Goal: Task Accomplishment & Management: Manage account settings

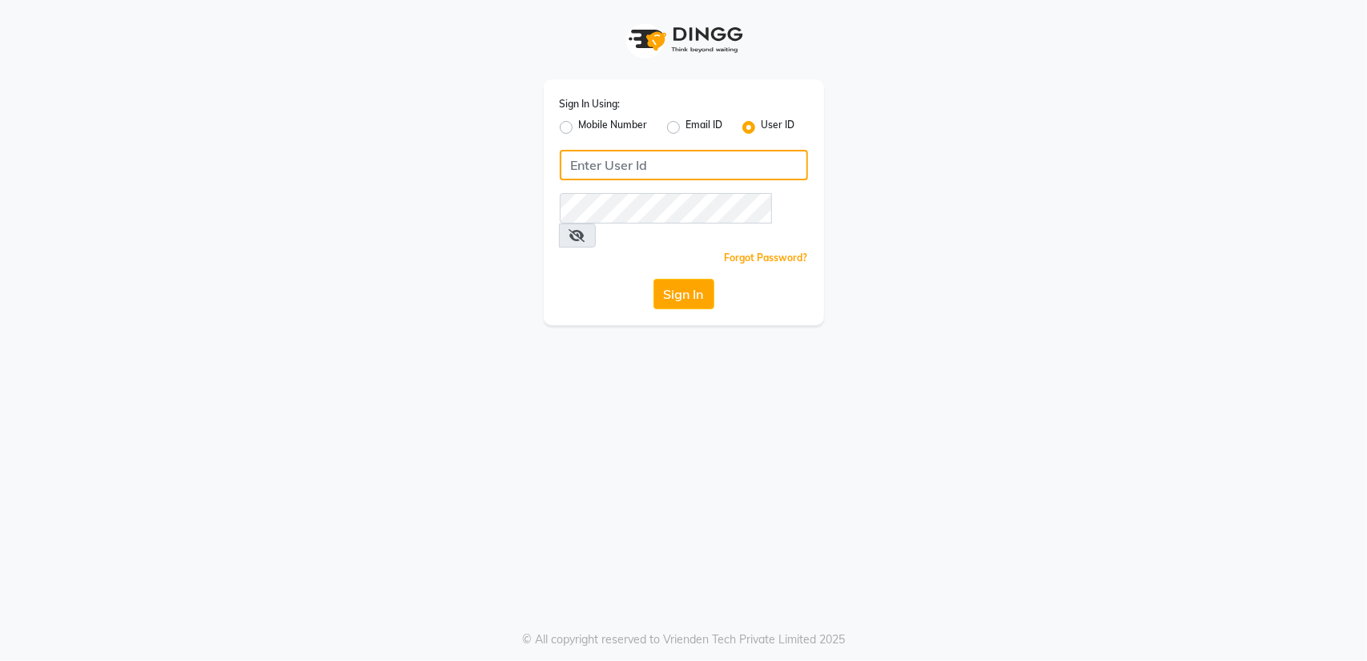
click at [602, 163] on input "Username" at bounding box center [684, 165] width 248 height 30
click at [579, 127] on label "Mobile Number" at bounding box center [613, 127] width 69 height 19
click at [579, 127] on input "Mobile Number" at bounding box center [584, 123] width 10 height 10
radio input "true"
radio input "false"
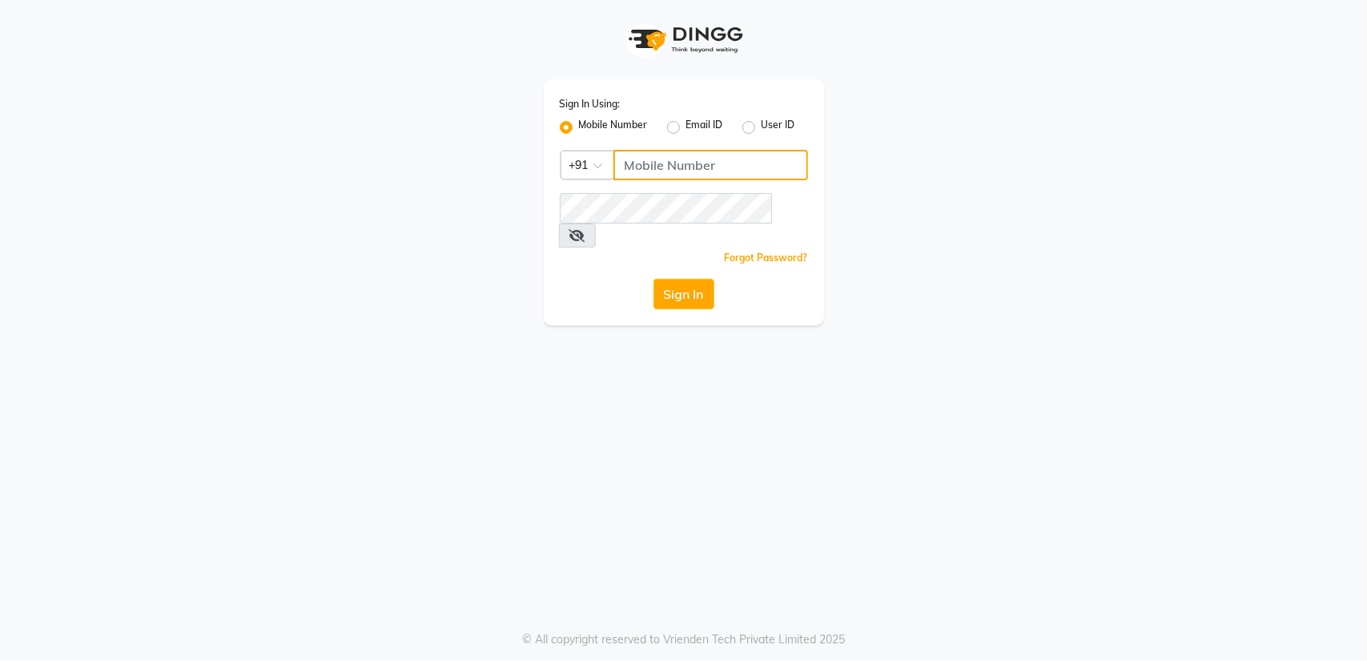
click at [655, 168] on input "Username" at bounding box center [710, 165] width 195 height 30
type input "9967763509"
click at [672, 279] on button "Sign In" at bounding box center [684, 294] width 61 height 30
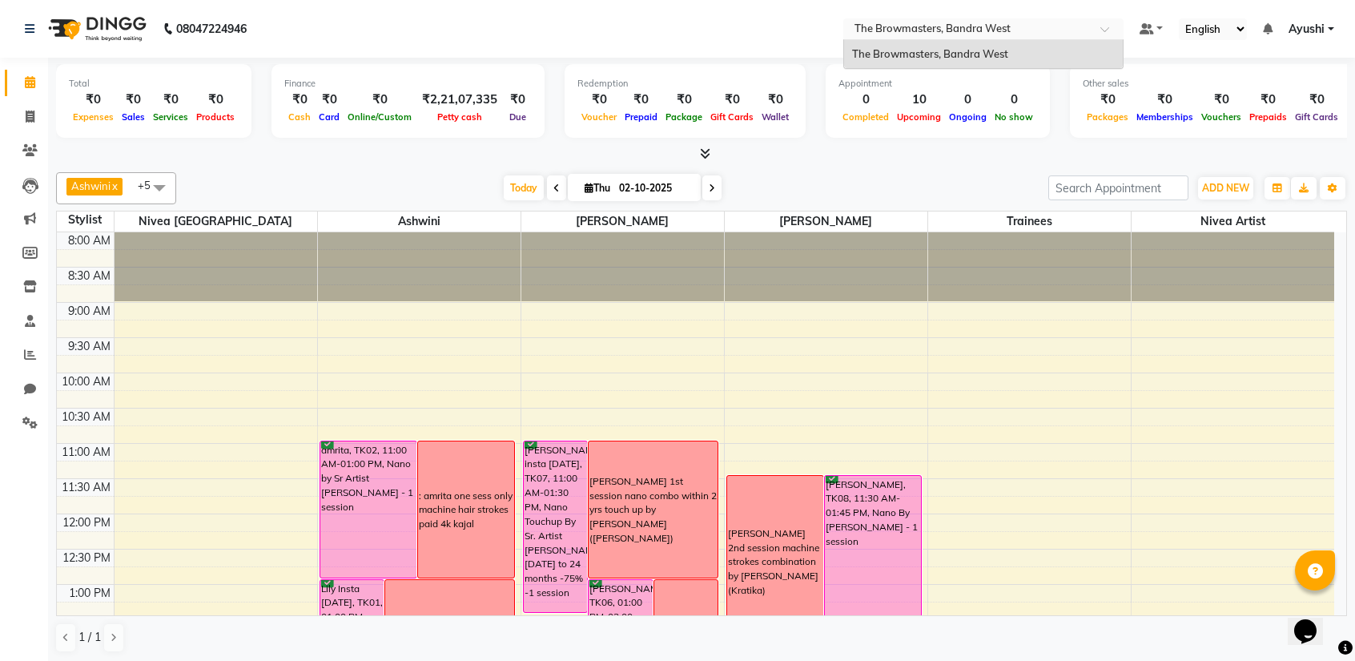
click at [1040, 34] on input "text" at bounding box center [967, 30] width 232 height 16
click at [1311, 35] on span "Ayushi" at bounding box center [1307, 29] width 36 height 17
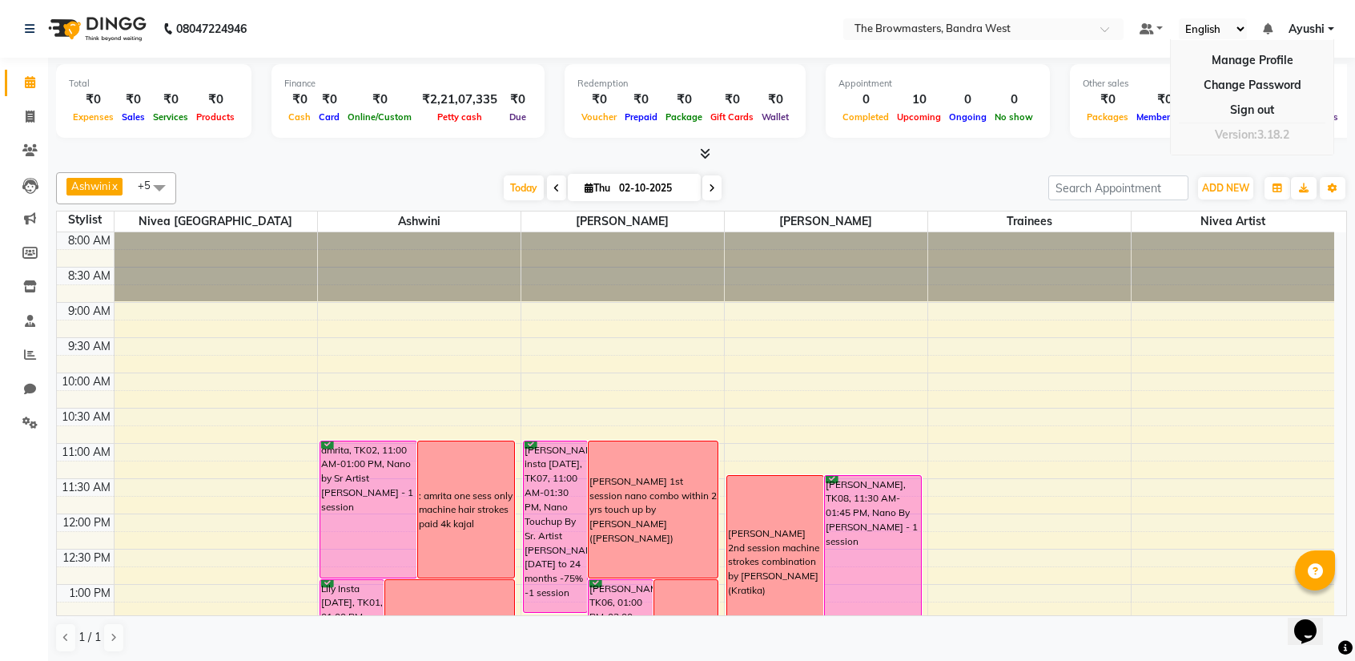
click at [522, 17] on nav "08047224946 Select Location × The Browmasters, Bandra West Default Panel My Pan…" at bounding box center [677, 29] width 1355 height 58
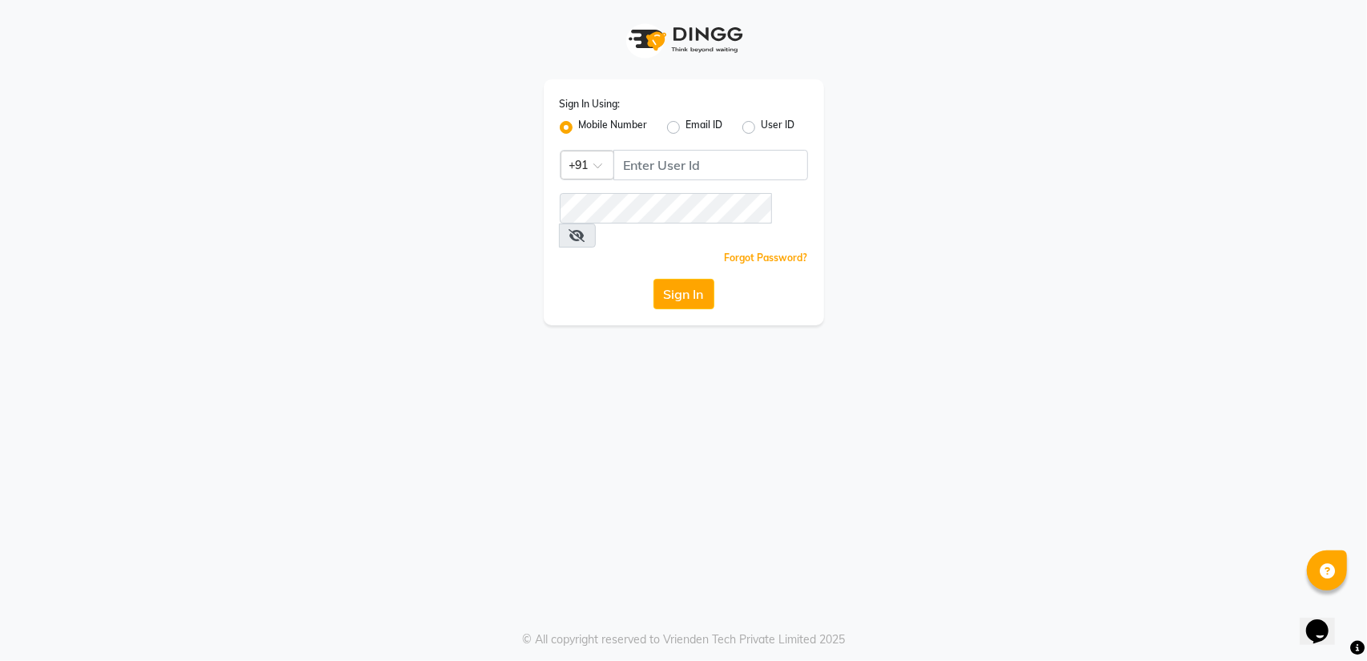
click at [1009, 168] on div "Sign In Using: Mobile Number Email ID User ID Country Code × +91 Remember me Fo…" at bounding box center [683, 162] width 913 height 325
click at [635, 175] on input "Username" at bounding box center [710, 165] width 195 height 30
type input "730"
